Goal: Find specific page/section: Find specific page/section

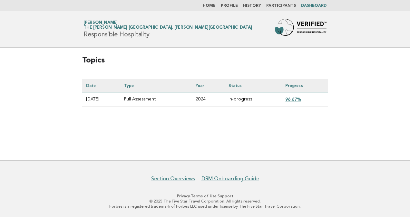
click at [295, 99] on link "96.67%" at bounding box center [293, 99] width 16 height 5
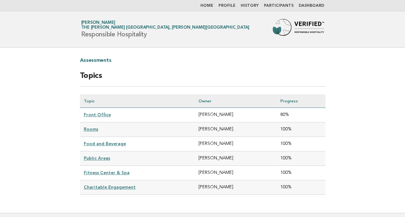
drag, startPoint x: 90, startPoint y: 113, endPoint x: 85, endPoint y: 115, distance: 5.0
click at [90, 113] on link "Front Office" at bounding box center [97, 114] width 27 height 5
